Goal: Task Accomplishment & Management: Manage account settings

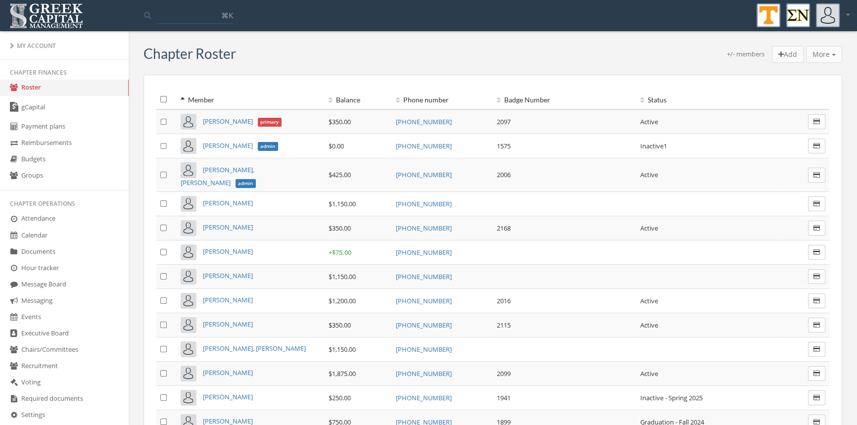
scroll to position [170, 0]
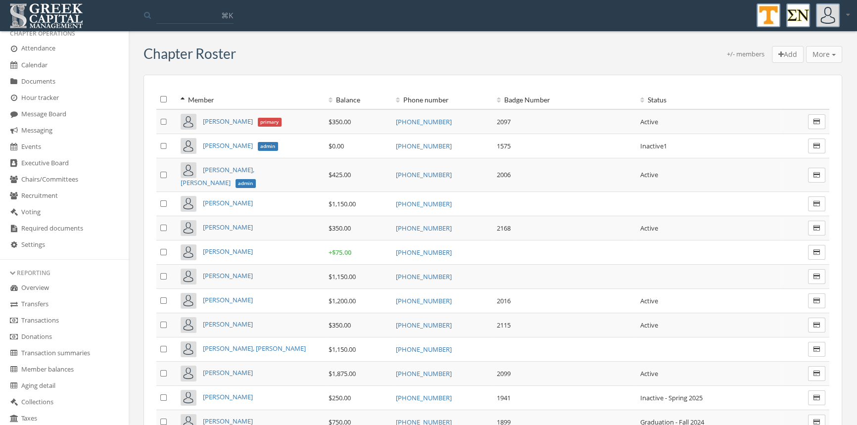
click at [53, 323] on link "Transactions" at bounding box center [64, 321] width 129 height 16
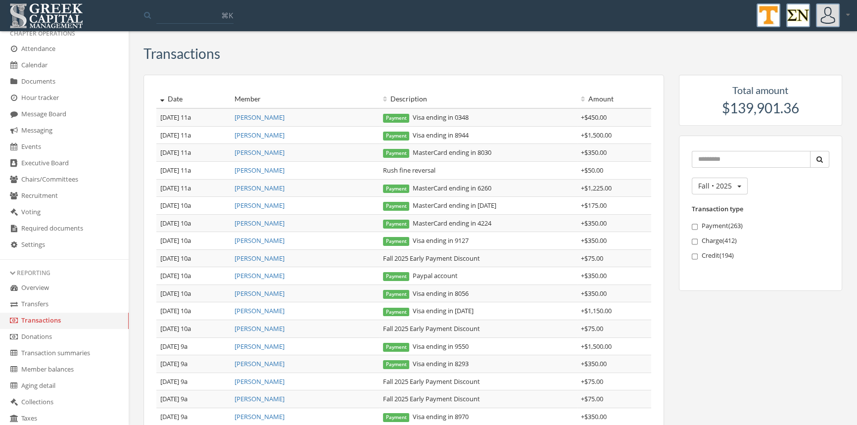
click at [257, 136] on link "[PERSON_NAME]" at bounding box center [260, 135] width 50 height 9
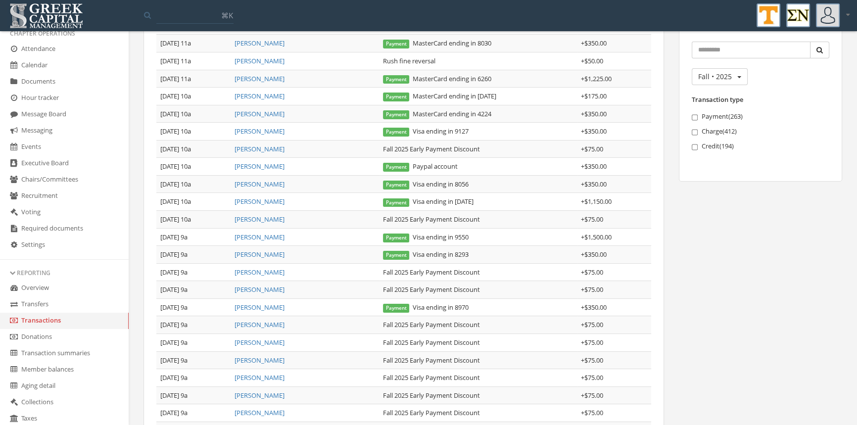
scroll to position [109, 0]
drag, startPoint x: 500, startPoint y: 148, endPoint x: 363, endPoint y: 147, distance: 137.1
click at [363, 147] on tr "[DATE] 10a [PERSON_NAME] Fall 2025 Early Payment Discount + $75.00" at bounding box center [403, 150] width 495 height 18
copy tr "Fall 2025 Early Payment Discount"
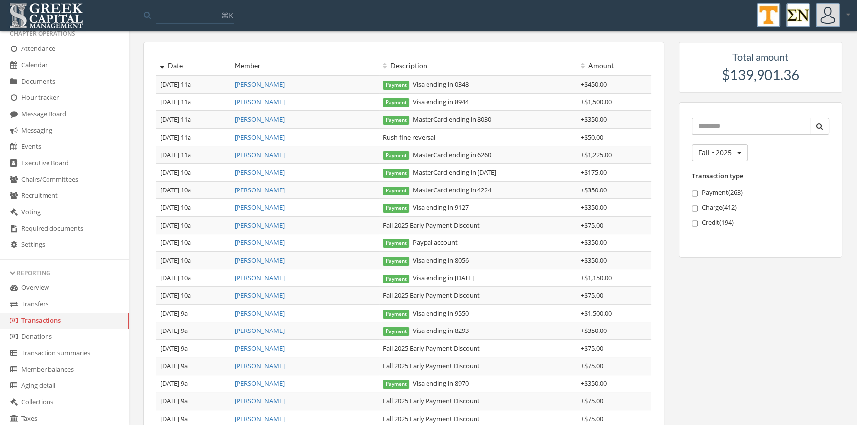
scroll to position [0, 0]
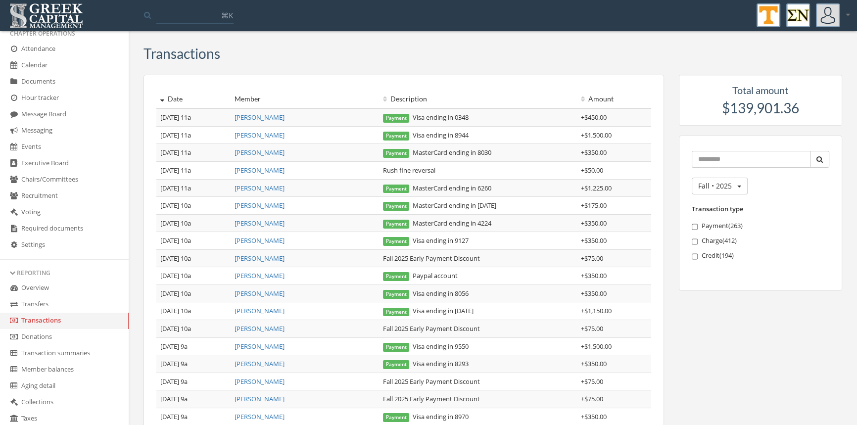
click at [263, 136] on td "[PERSON_NAME]" at bounding box center [305, 135] width 148 height 18
click at [254, 136] on link "[PERSON_NAME]" at bounding box center [260, 135] width 50 height 9
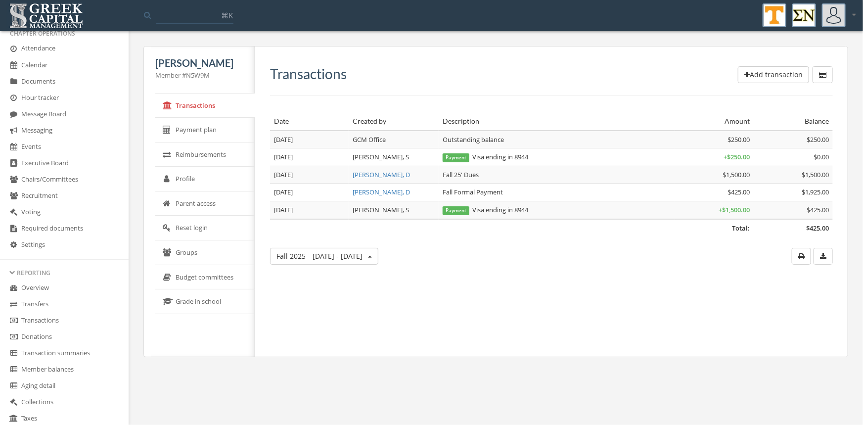
click at [772, 72] on button "Add transaction" at bounding box center [773, 74] width 71 height 17
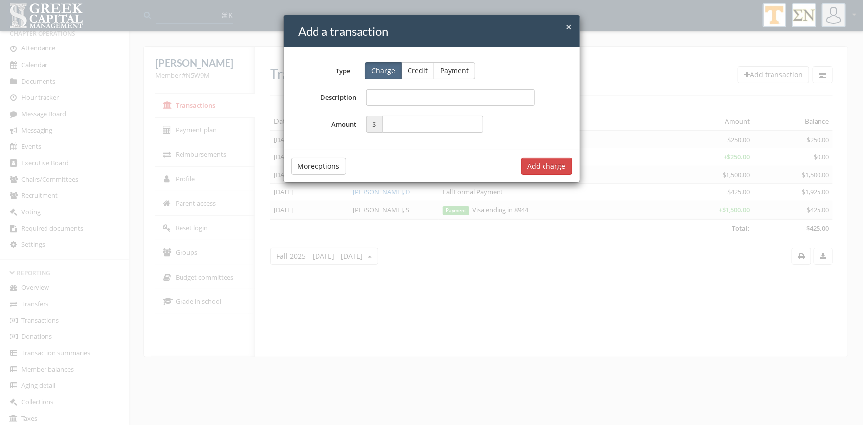
click at [425, 69] on button "Credit" at bounding box center [417, 70] width 33 height 17
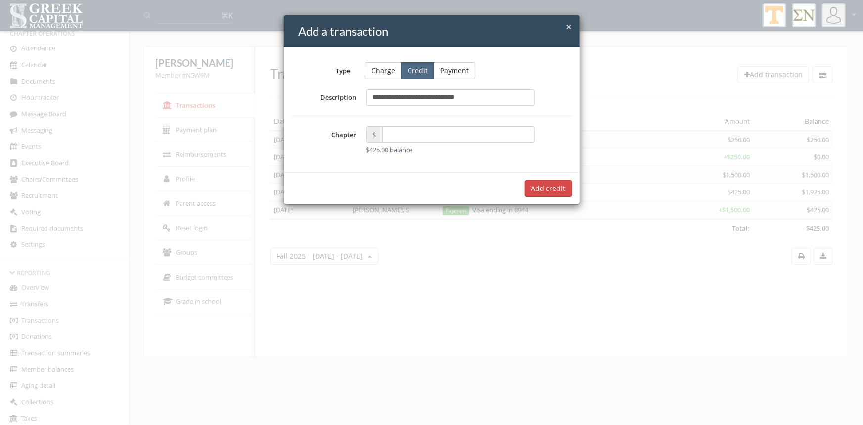
click at [385, 103] on input "**********" at bounding box center [451, 97] width 169 height 17
type input "**********"
click at [408, 140] on input "text" at bounding box center [458, 134] width 153 height 17
type input "*****"
click at [523, 186] on button "Add $75.00 credit" at bounding box center [536, 188] width 71 height 17
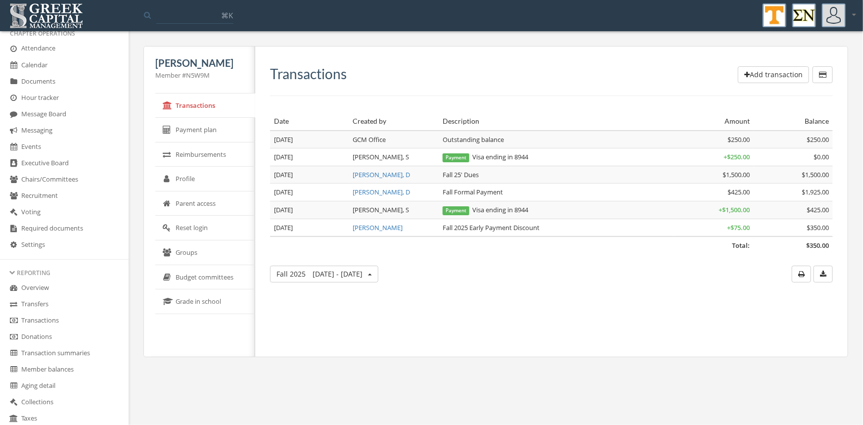
click at [47, 316] on link "Transactions" at bounding box center [64, 321] width 129 height 16
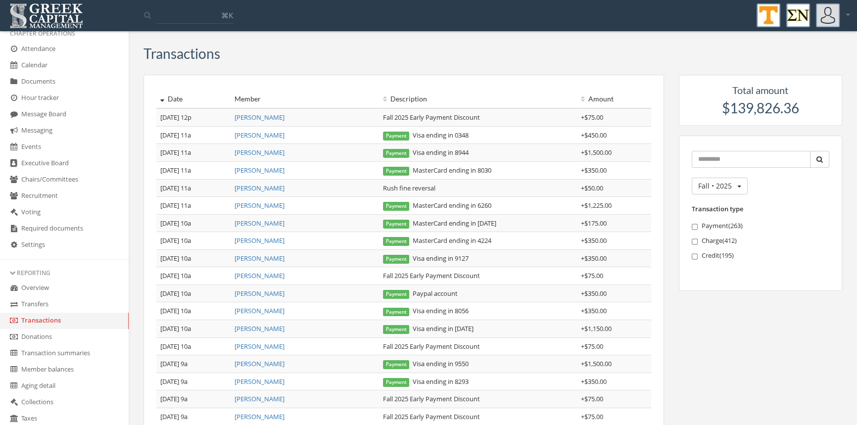
click at [272, 136] on link "[PERSON_NAME]" at bounding box center [260, 135] width 50 height 9
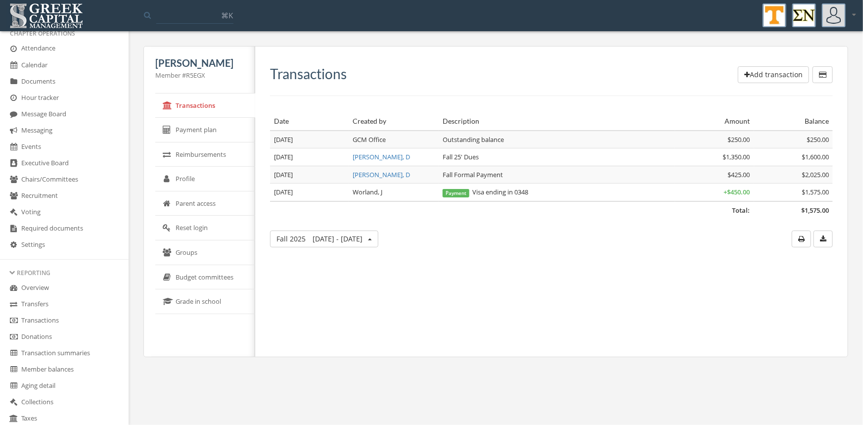
click at [63, 320] on link "Transactions" at bounding box center [64, 321] width 129 height 16
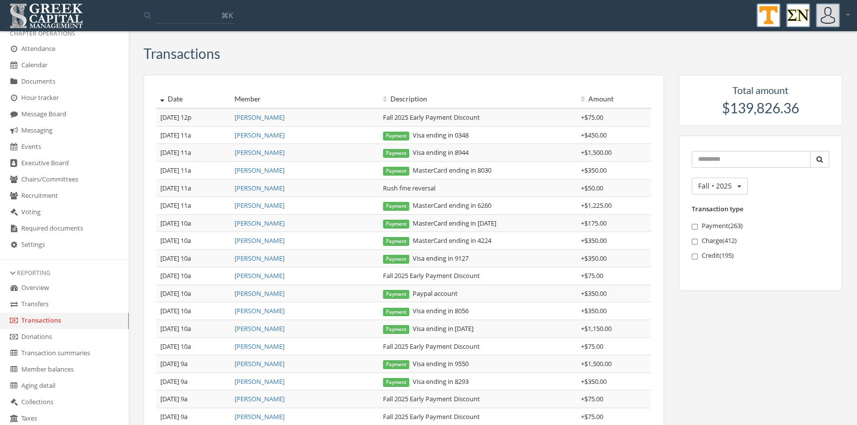
click at [271, 242] on link "[PERSON_NAME]" at bounding box center [260, 240] width 50 height 9
click at [272, 205] on link "[PERSON_NAME]" at bounding box center [260, 205] width 50 height 9
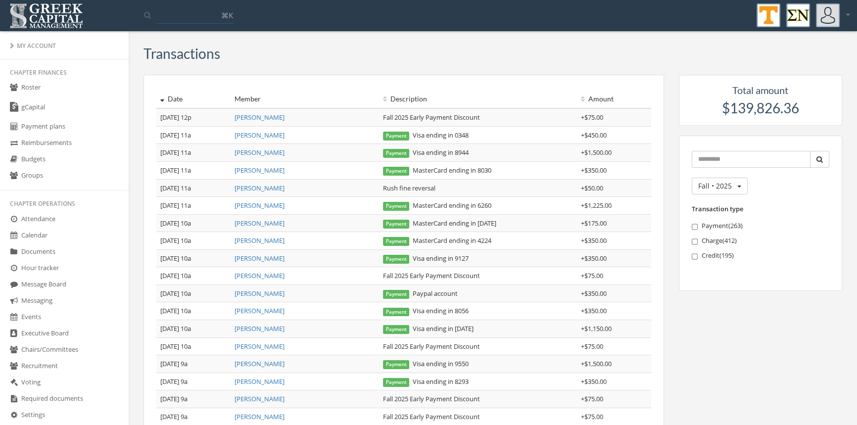
click at [30, 88] on link "Roster" at bounding box center [64, 88] width 129 height 16
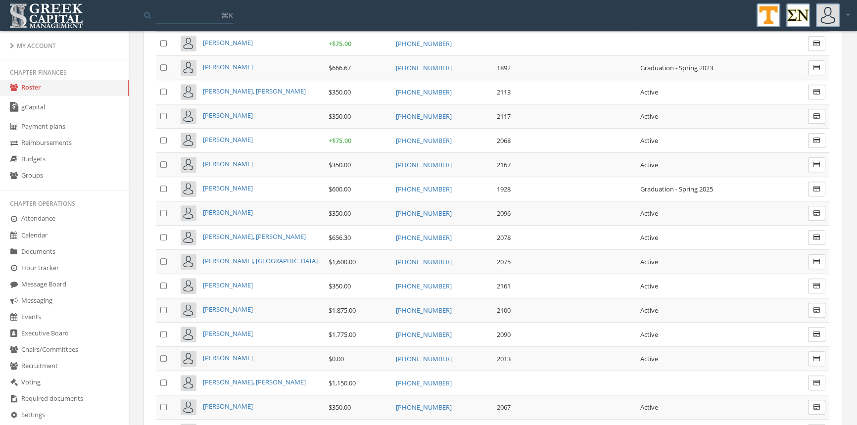
scroll to position [5581, 0]
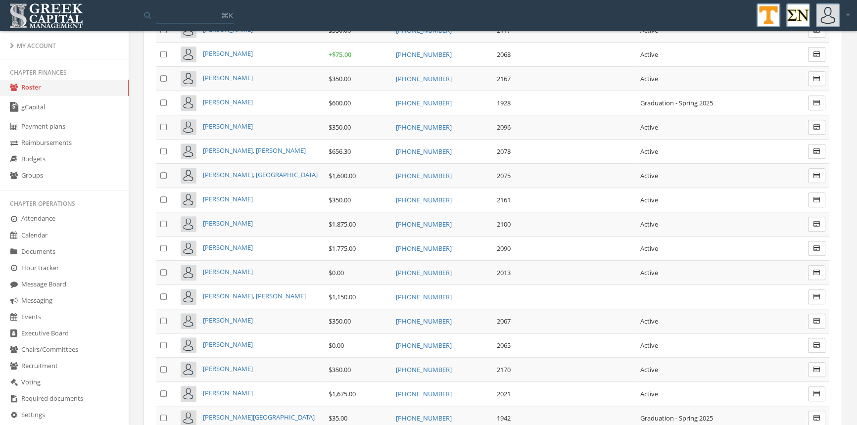
click at [219, 388] on span "[PERSON_NAME]" at bounding box center [228, 392] width 50 height 9
